Goal: Task Accomplishment & Management: Complete application form

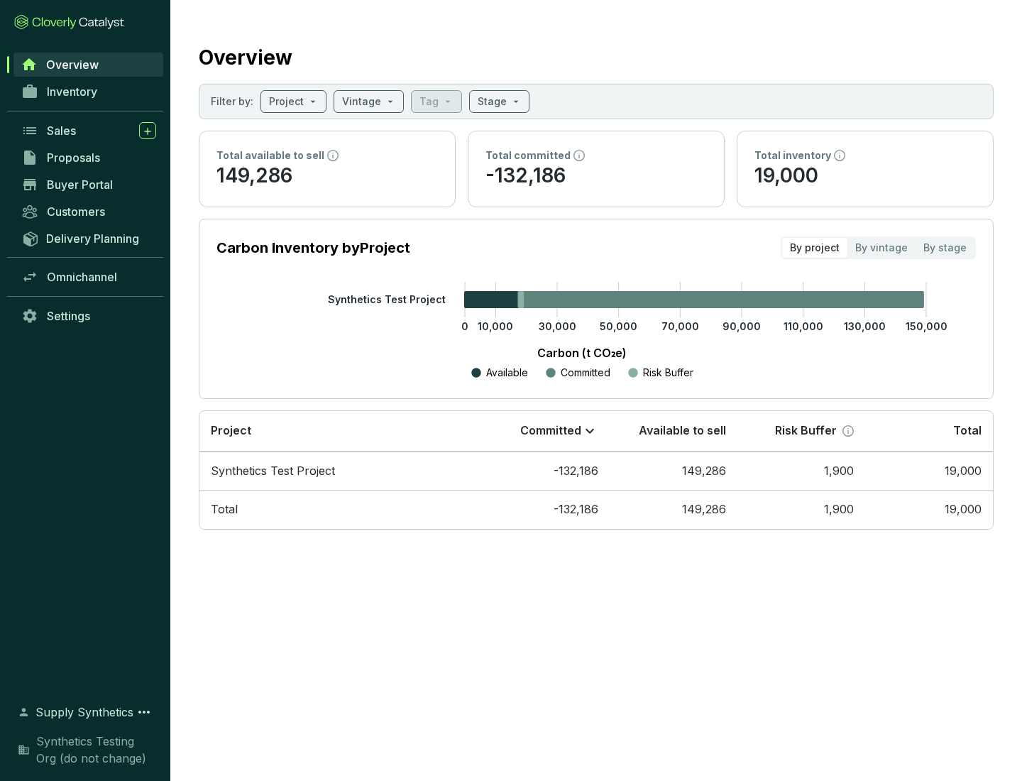
click at [89, 158] on span "Proposals" at bounding box center [73, 158] width 53 height 14
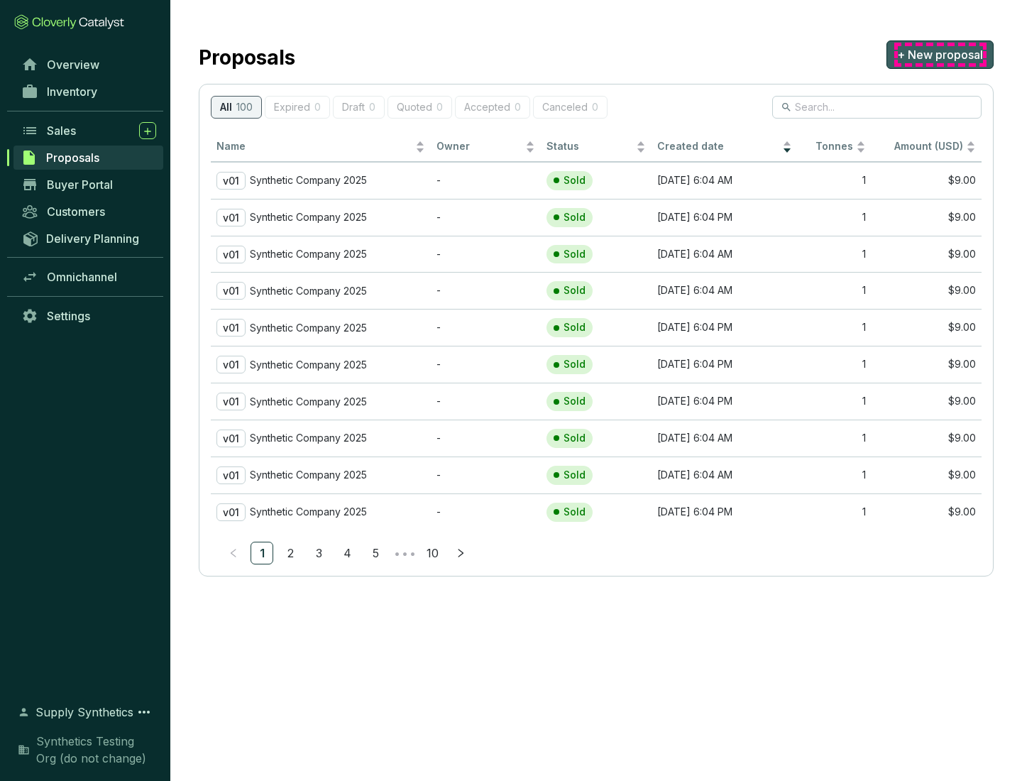
click at [940, 55] on span "+ New proposal" at bounding box center [940, 54] width 86 height 17
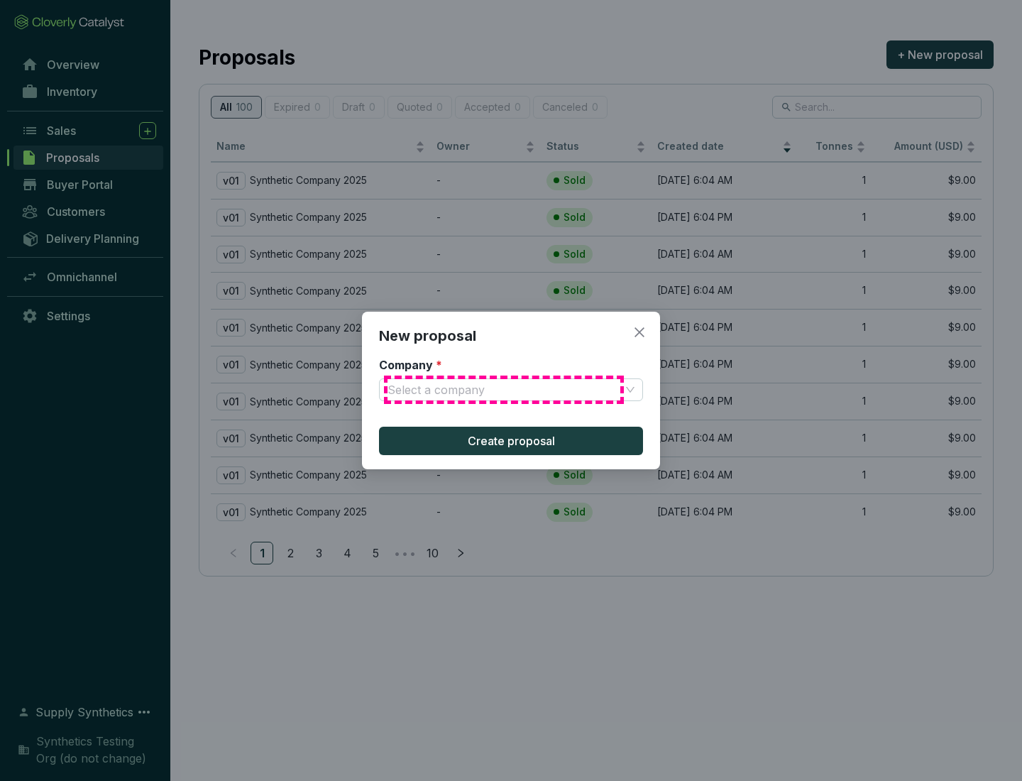
click at [504, 390] on input "Company *" at bounding box center [504, 389] width 233 height 21
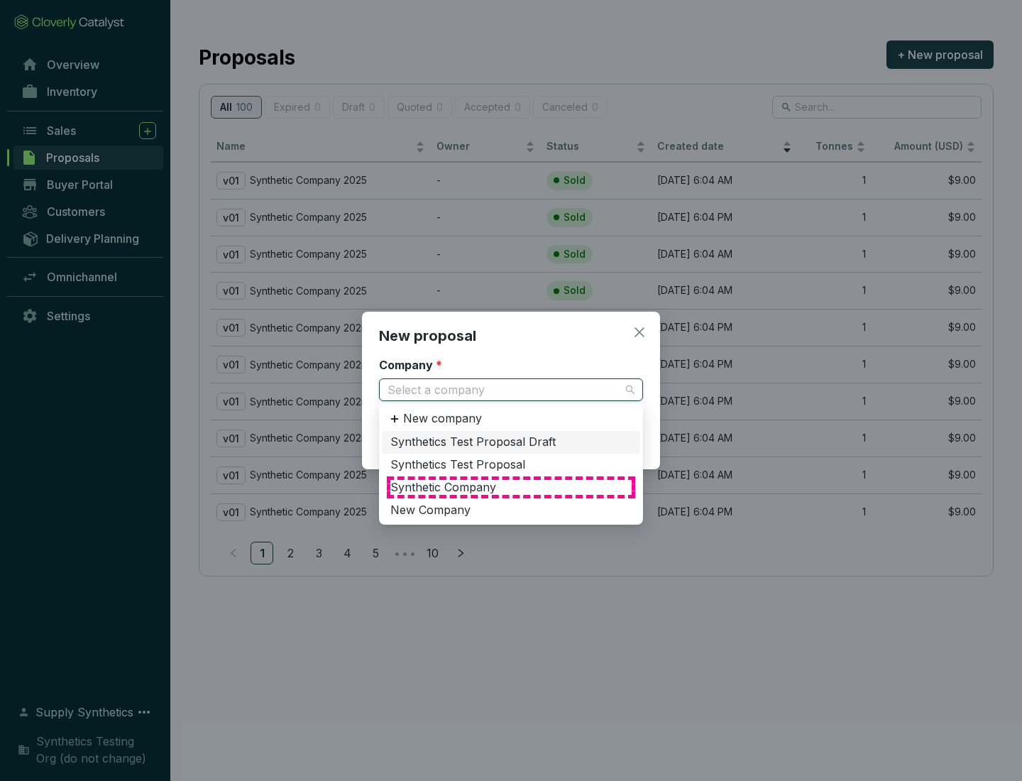
click at [511, 487] on div "Synthetic Company" at bounding box center [511, 488] width 241 height 16
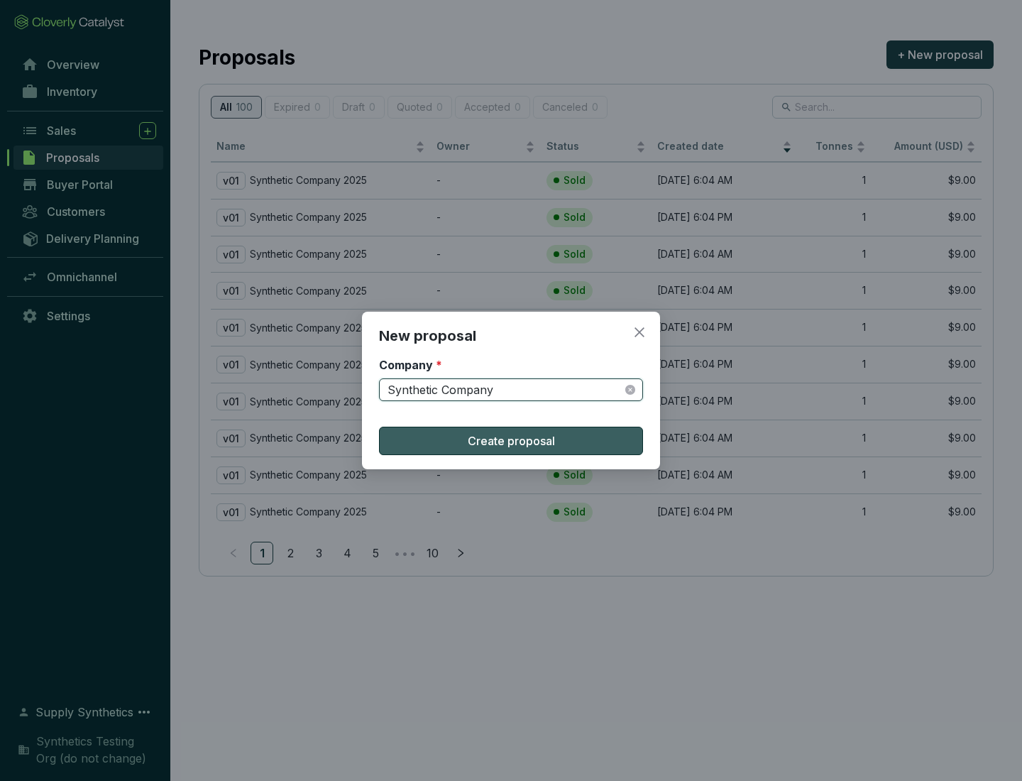
click at [511, 441] on span "Create proposal" at bounding box center [511, 440] width 87 height 17
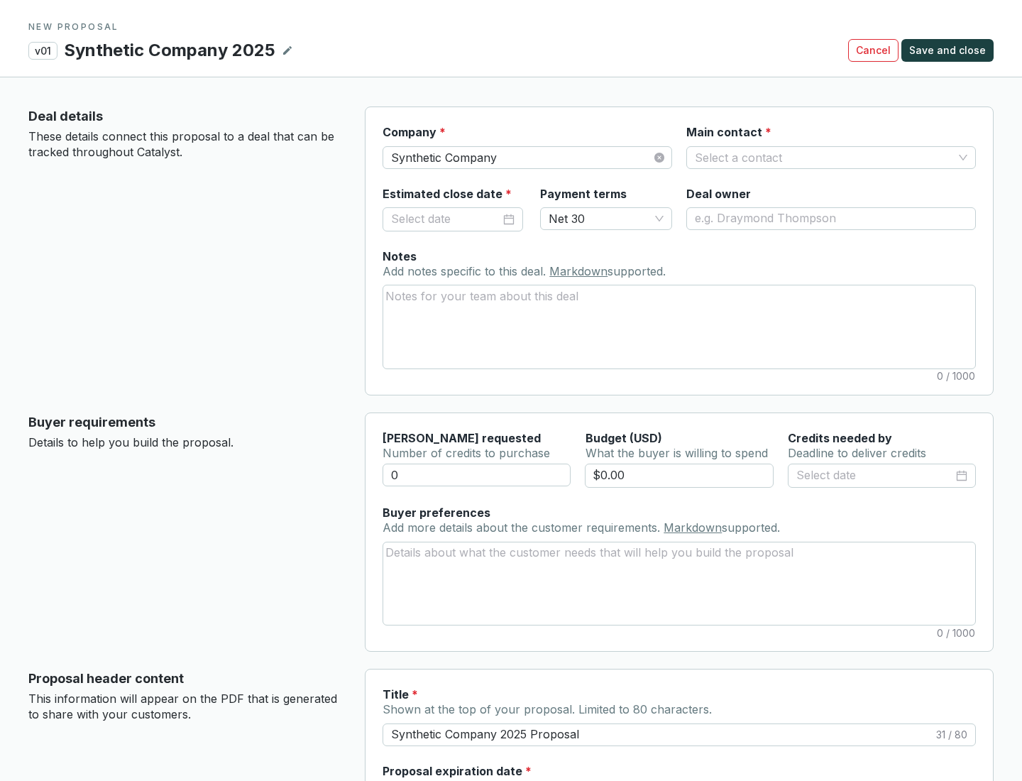
click at [824, 157] on input "Main contact *" at bounding box center [824, 157] width 258 height 21
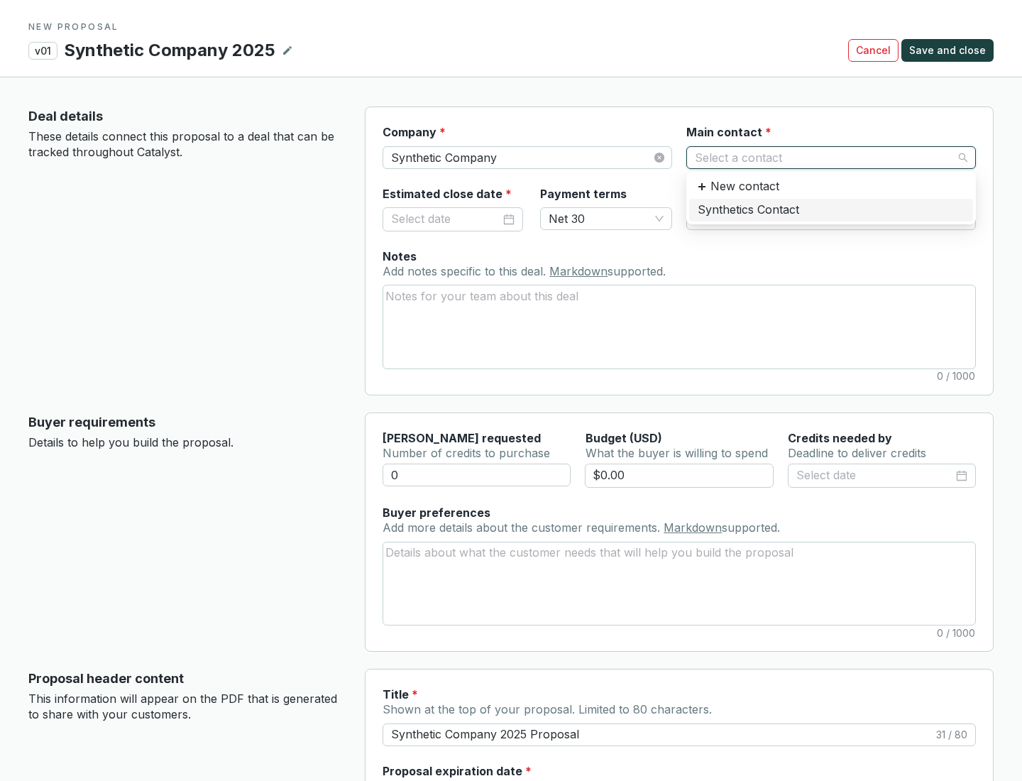
click at [831, 209] on div "Synthetics Contact" at bounding box center [831, 210] width 267 height 16
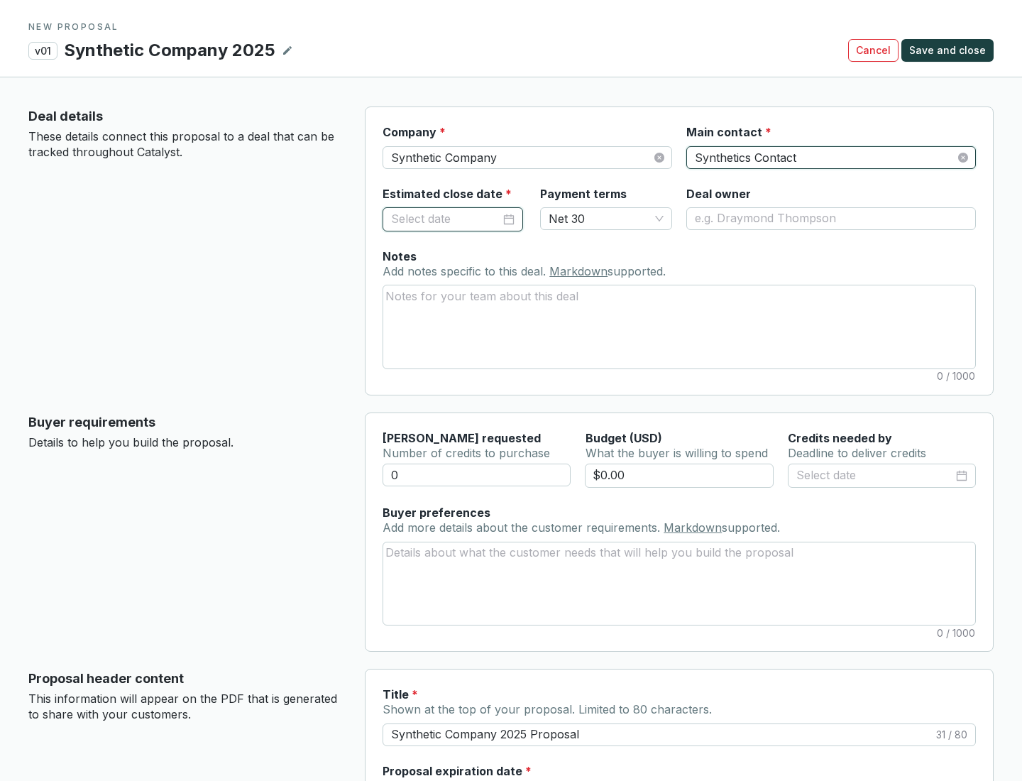
click at [446, 219] on input "Estimated close date *" at bounding box center [445, 219] width 109 height 18
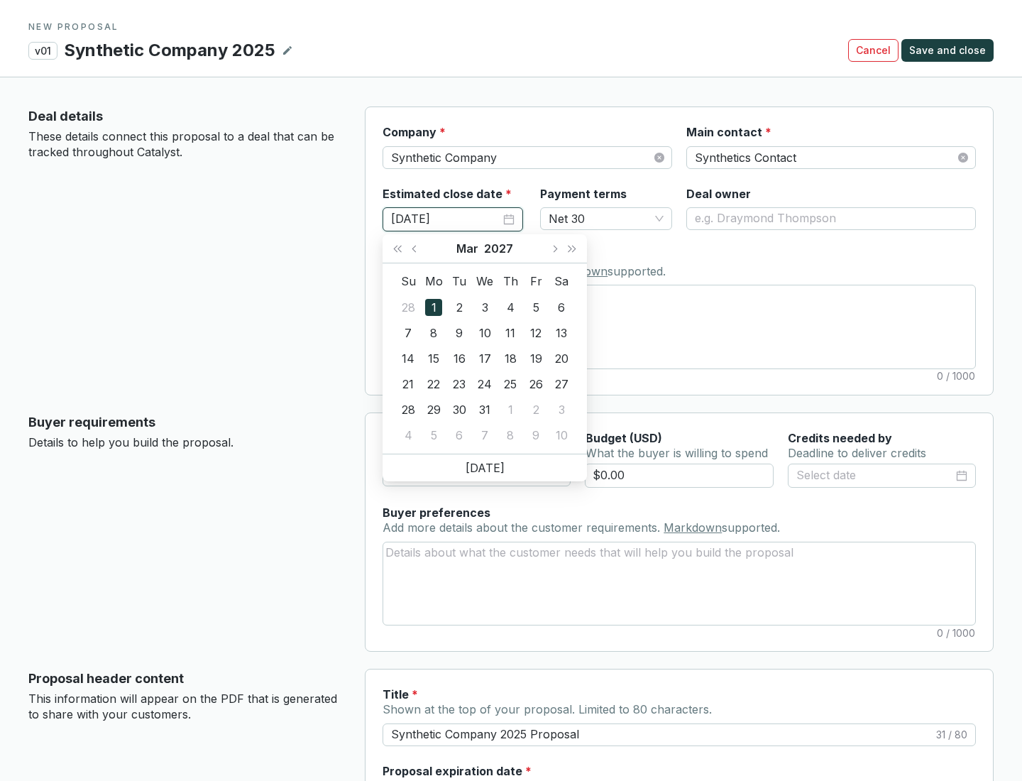
type input "[DATE]"
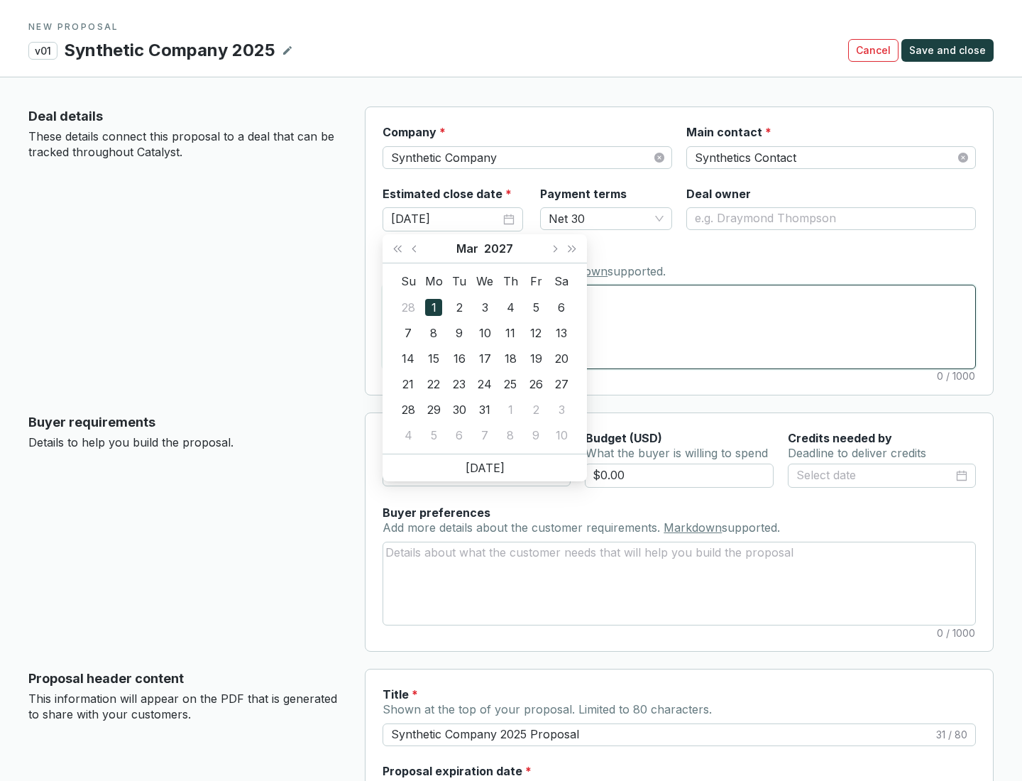
click at [679, 327] on textarea "Notes Add notes specific to this deal. Markdown supported." at bounding box center [679, 326] width 592 height 82
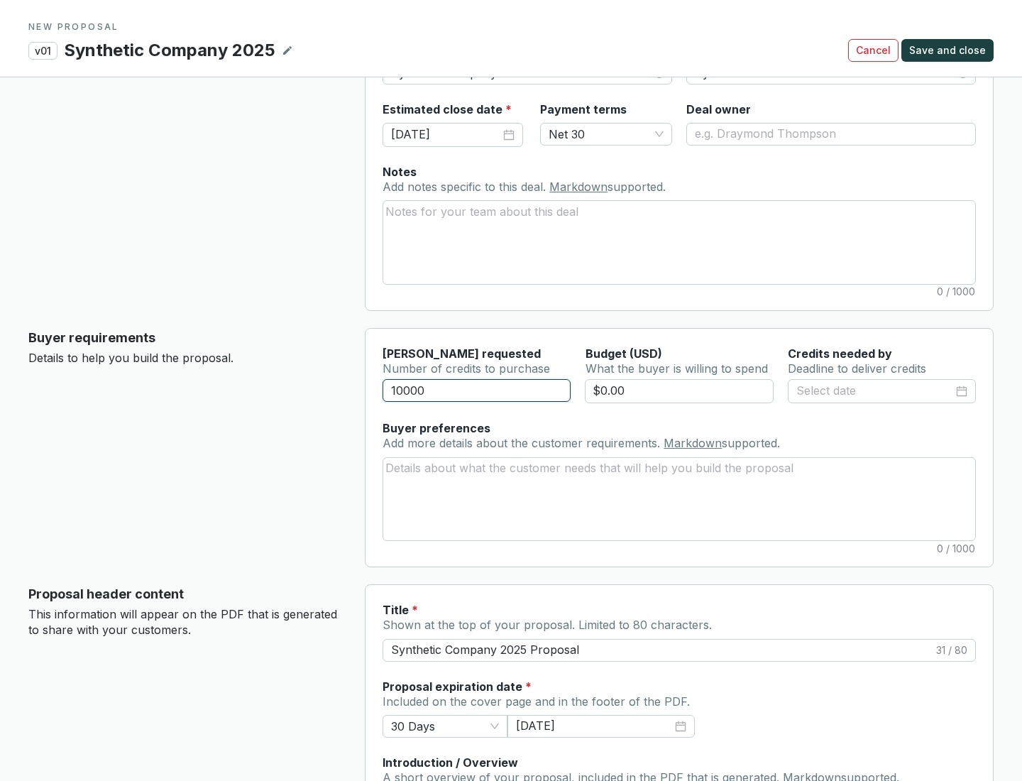
scroll to position [85, 0]
type input "10000"
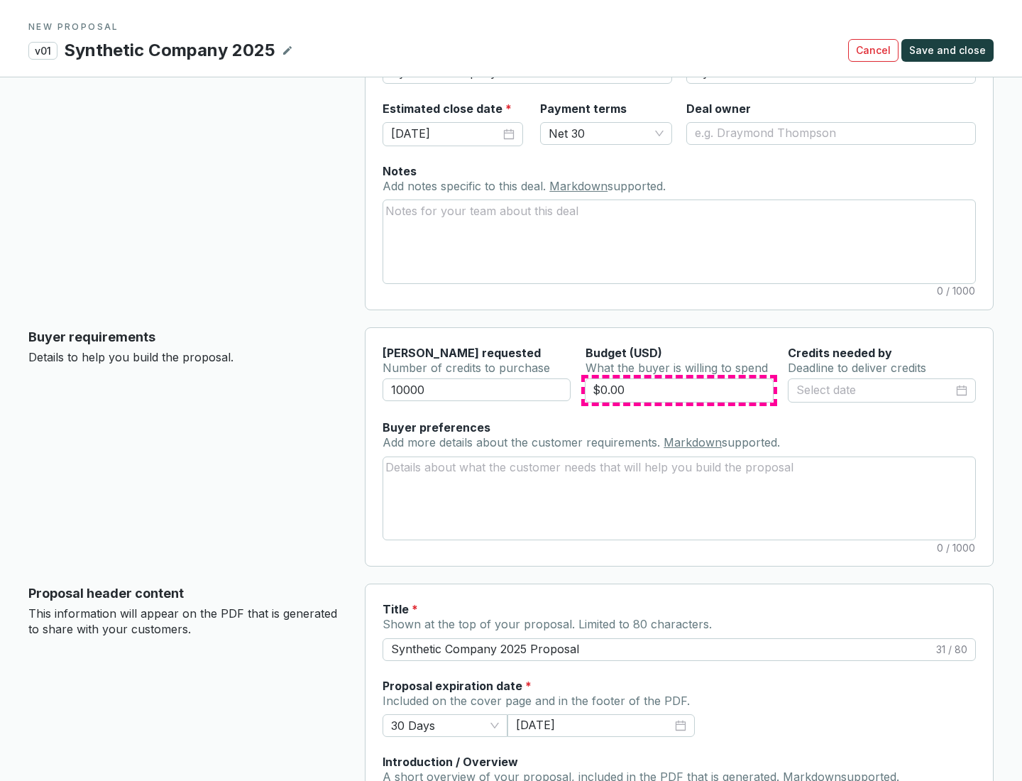
type input "$0.00"
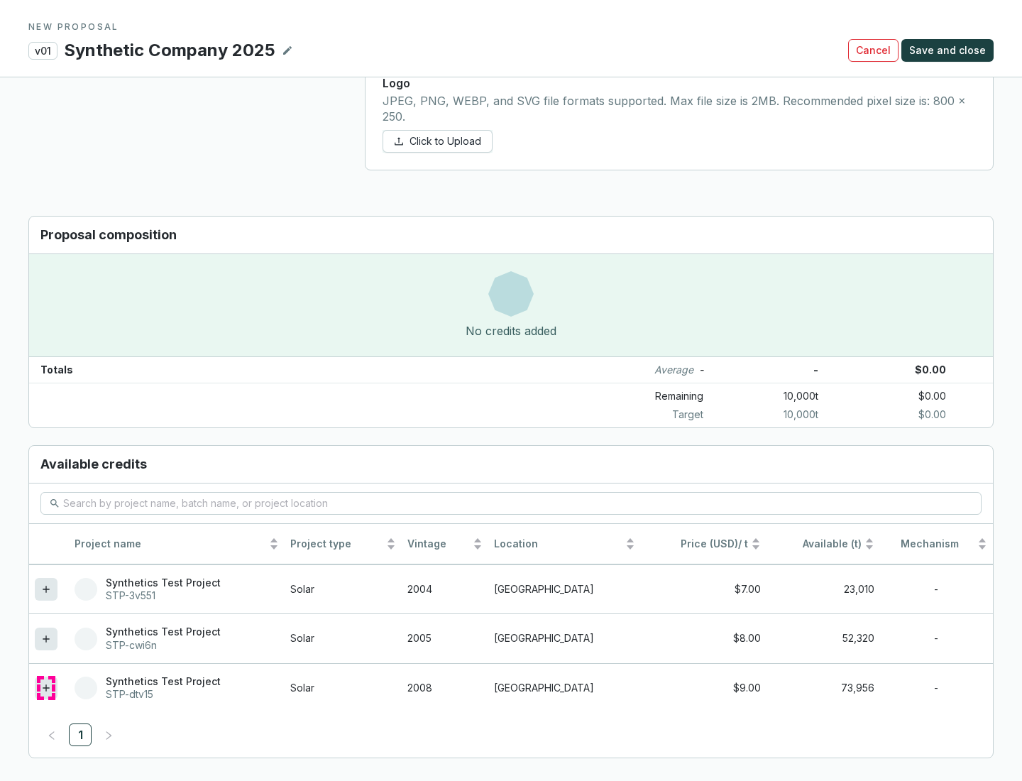
click at [46, 688] on icon at bounding box center [46, 687] width 6 height 6
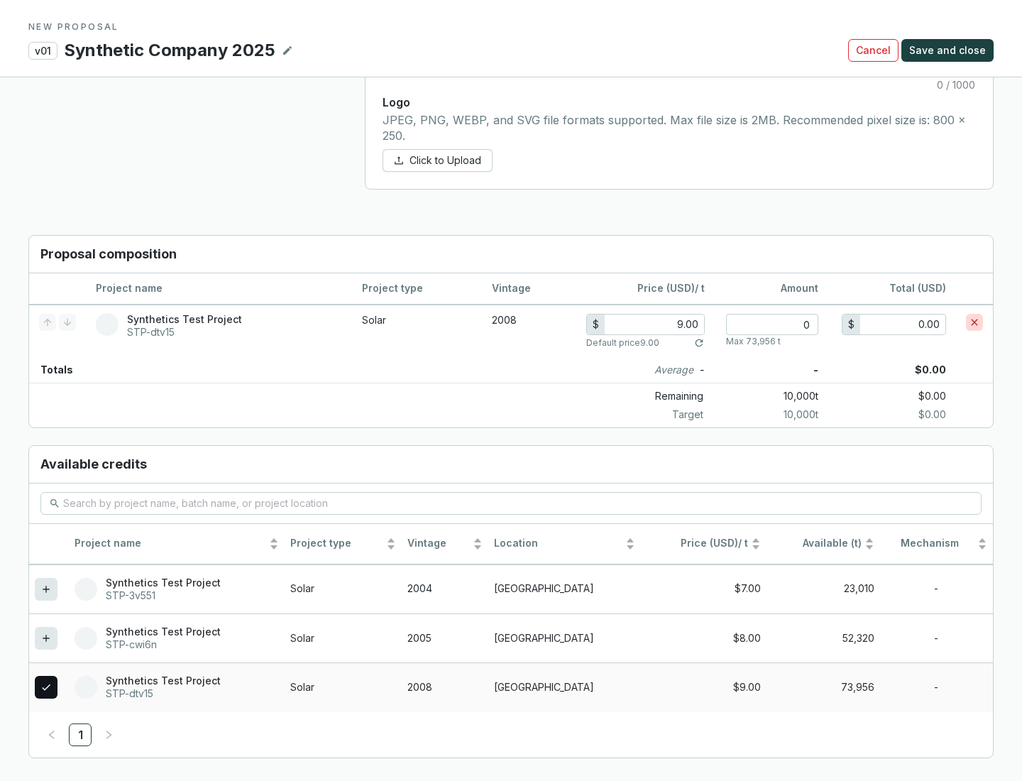
scroll to position [817, 0]
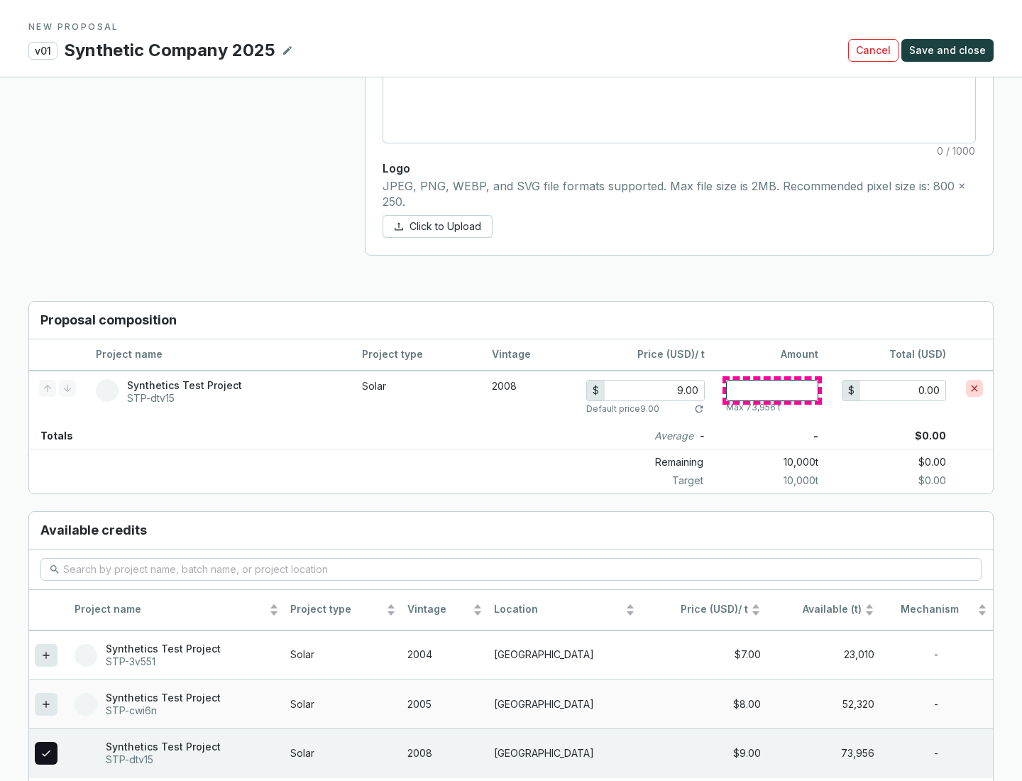
type input "1"
type input "9.00"
type input "1"
click at [950, 50] on span "Save and close" at bounding box center [948, 50] width 77 height 14
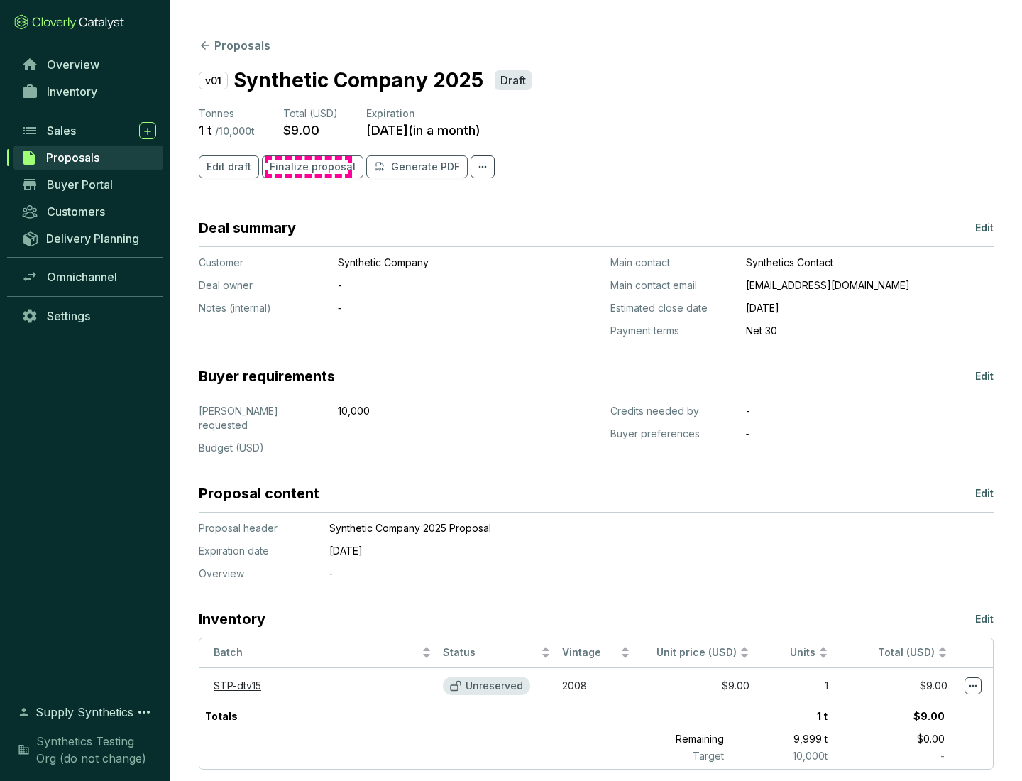
click at [308, 167] on span "Finalize proposal" at bounding box center [313, 167] width 86 height 14
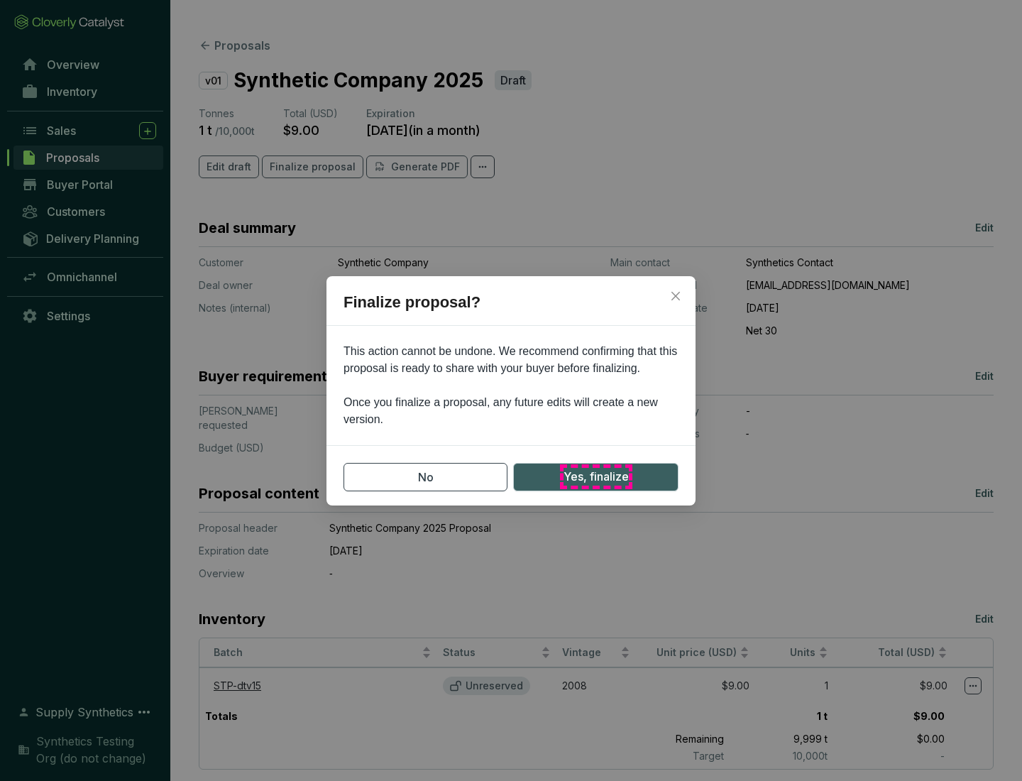
click at [596, 476] on span "Yes, finalize" at bounding box center [596, 477] width 65 height 18
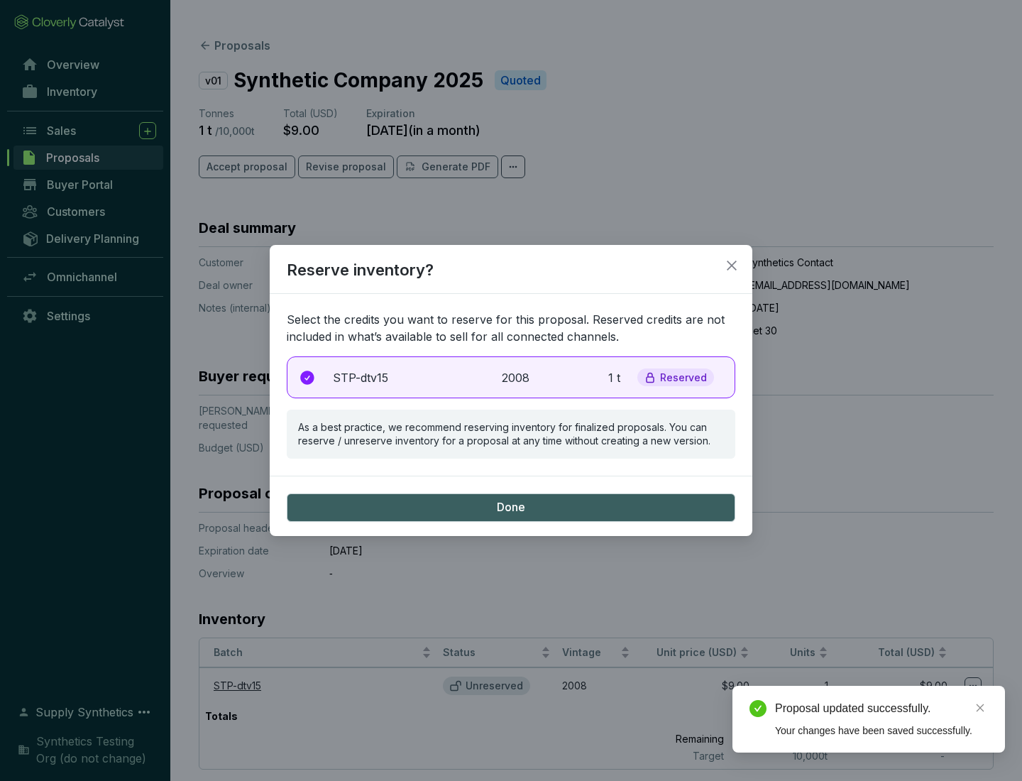
click at [511, 377] on p "2008" at bounding box center [517, 377] width 31 height 17
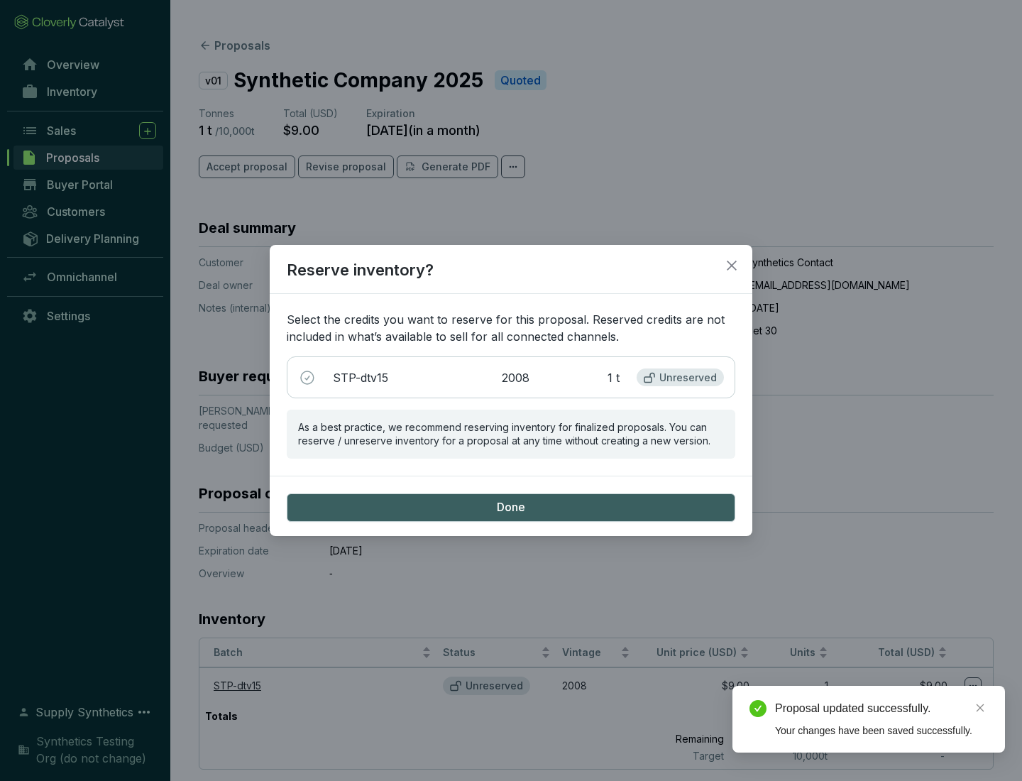
click at [511, 507] on span "Done" at bounding box center [511, 508] width 28 height 16
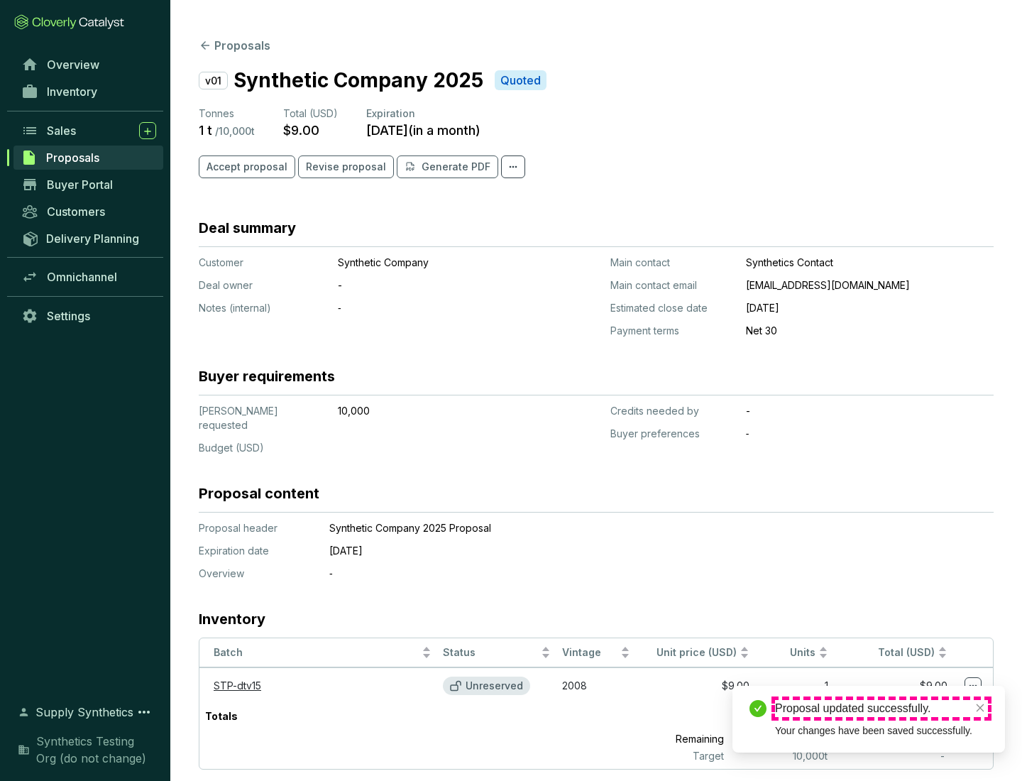
click at [882, 709] on div "Proposal updated successfully." at bounding box center [881, 708] width 213 height 17
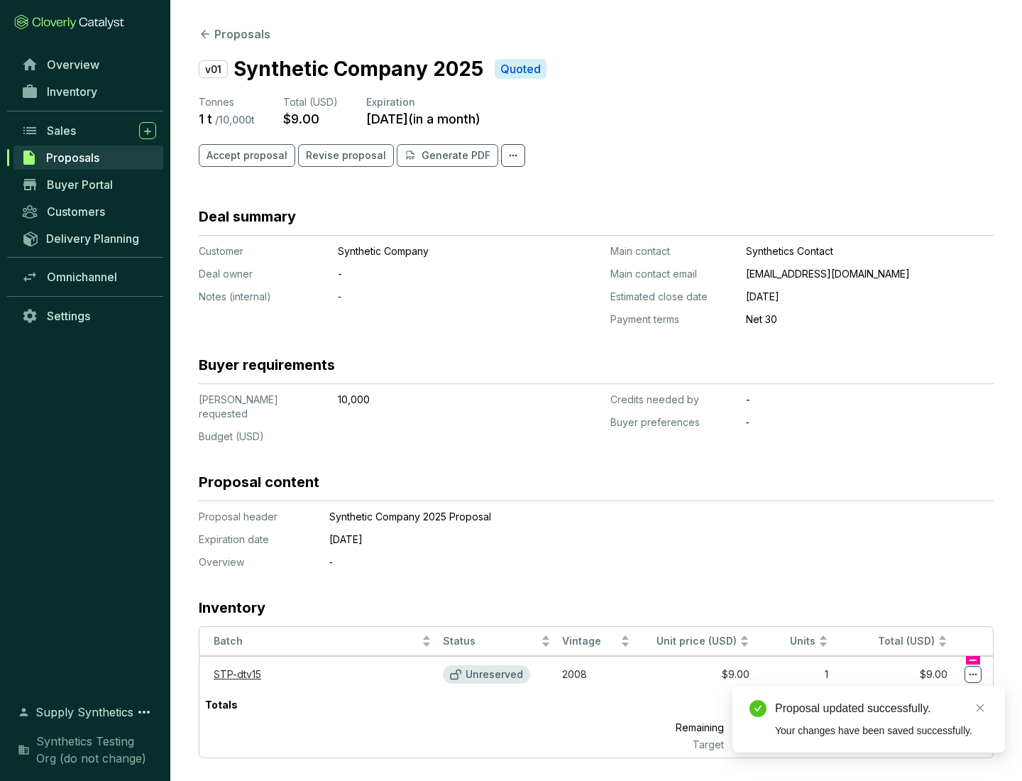
click at [973, 674] on icon at bounding box center [974, 675] width 8 height 2
click at [930, 692] on div "Proposal updated successfully. Your changes have been saved successfully." at bounding box center [869, 719] width 273 height 67
click at [882, 709] on div "Proposal updated successfully." at bounding box center [881, 708] width 213 height 17
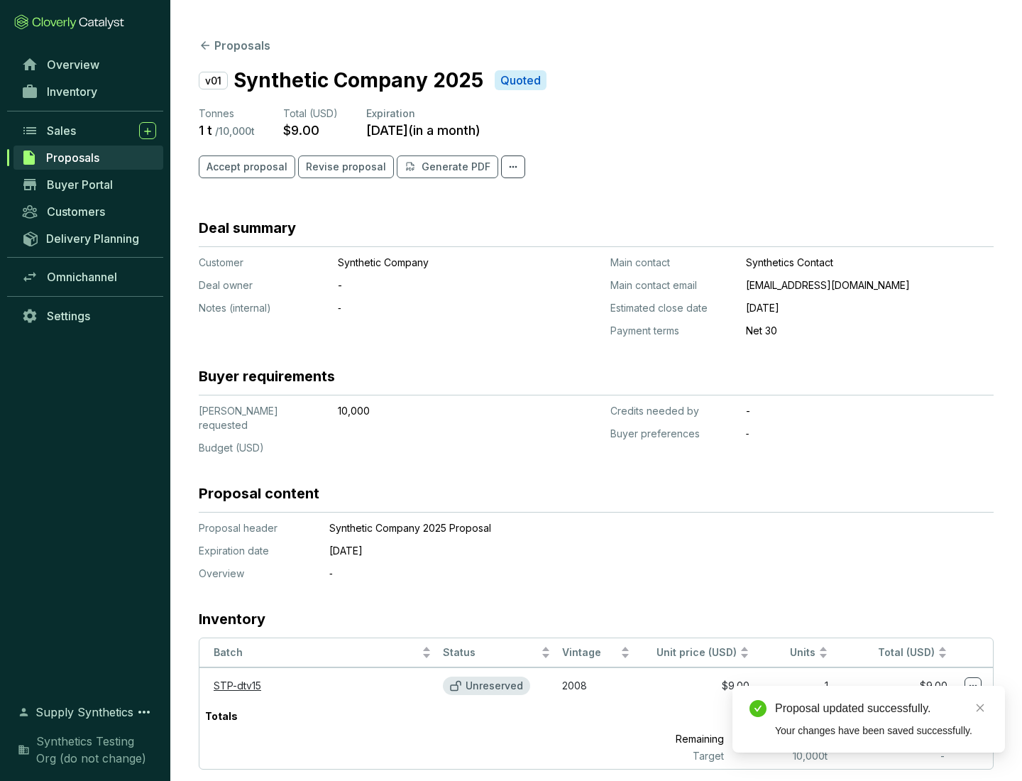
click at [245, 167] on span "Accept proposal" at bounding box center [247, 167] width 81 height 14
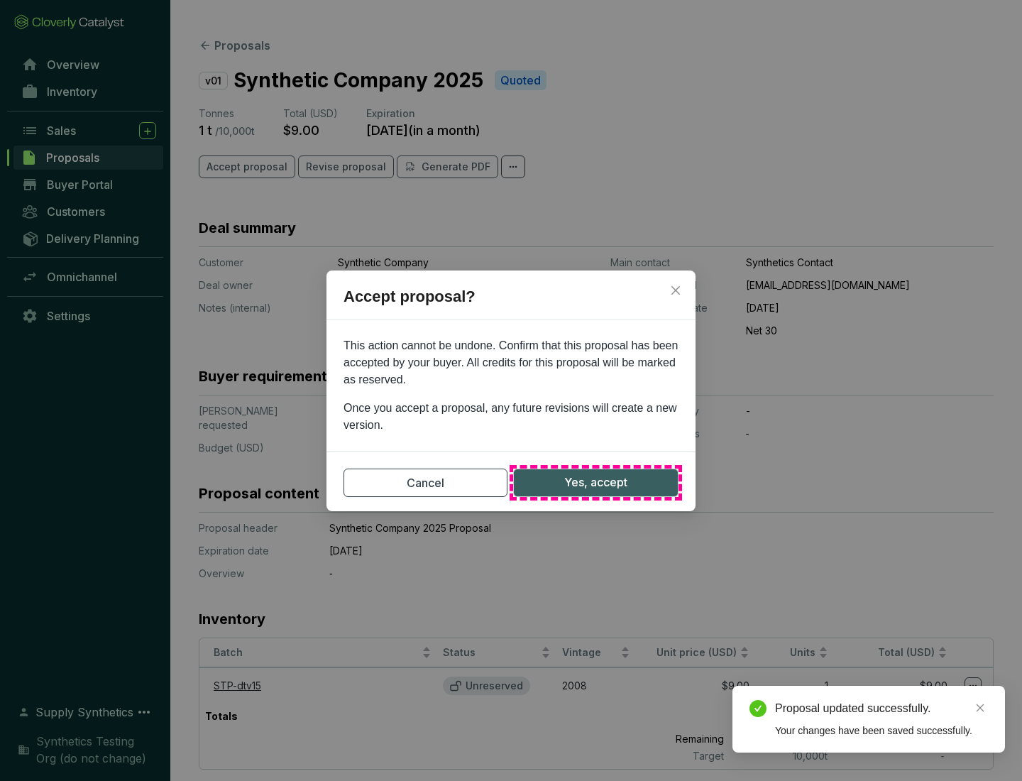
click at [596, 482] on span "Yes, accept" at bounding box center [595, 483] width 63 height 18
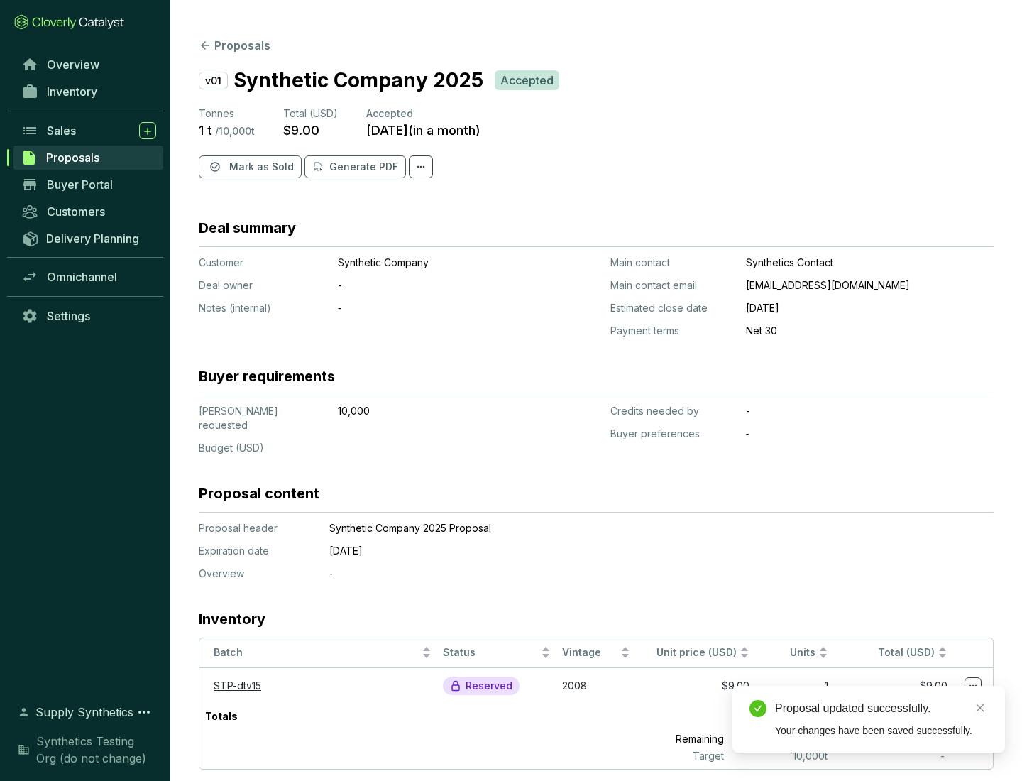
click at [260, 167] on span "Mark as Sold" at bounding box center [261, 167] width 65 height 14
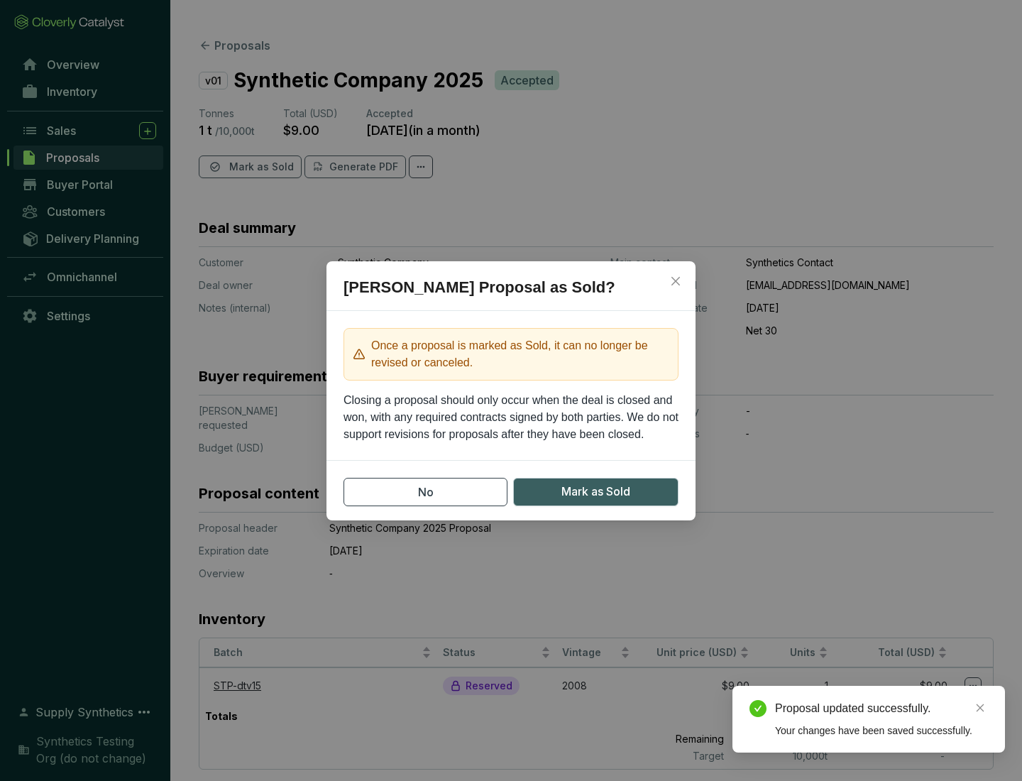
click at [596, 491] on span "Mark as Sold" at bounding box center [596, 492] width 69 height 18
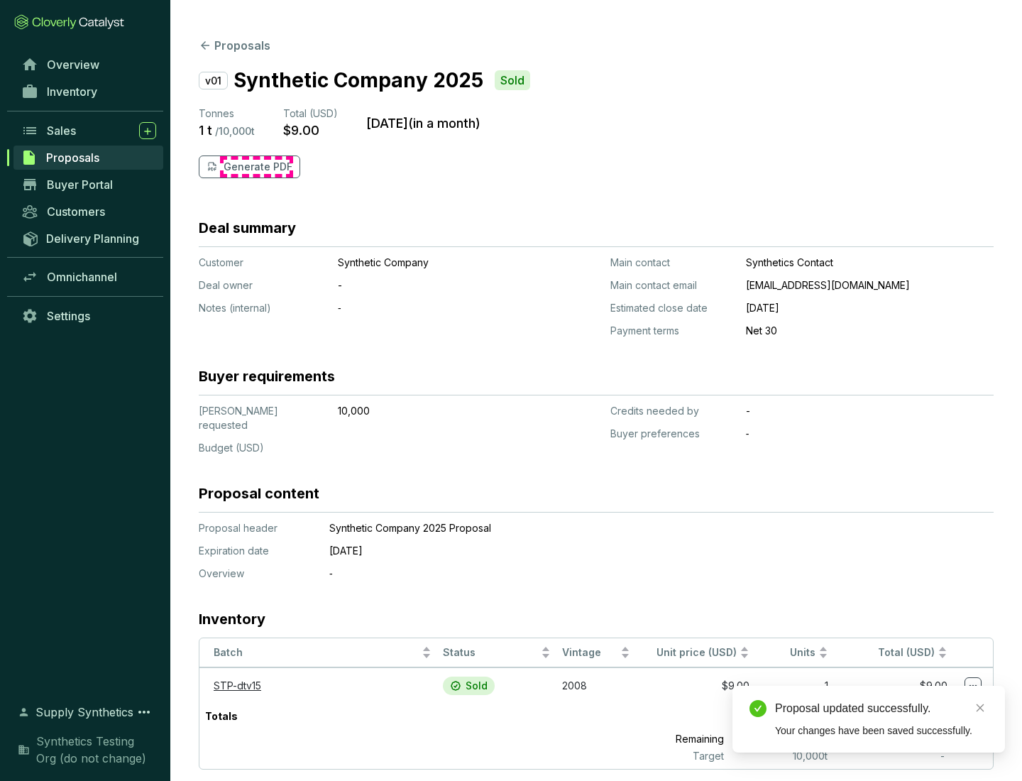
click at [256, 167] on p "Generate PDF" at bounding box center [258, 167] width 69 height 14
click at [882, 693] on div "Download Complete" at bounding box center [881, 692] width 213 height 17
